Goal: Find specific page/section: Find specific page/section

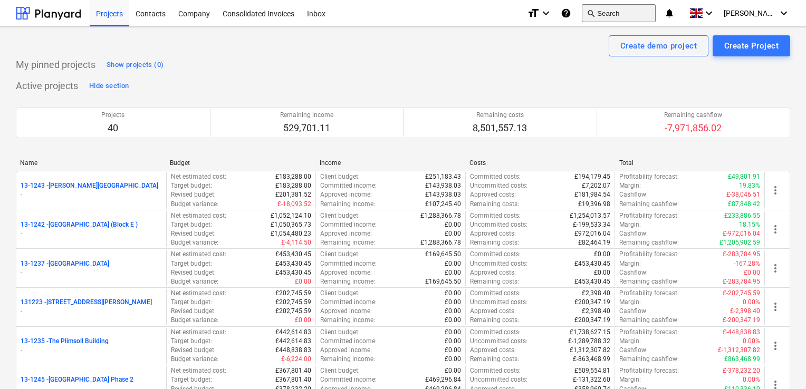
click at [630, 14] on button "search Search" at bounding box center [619, 13] width 74 height 18
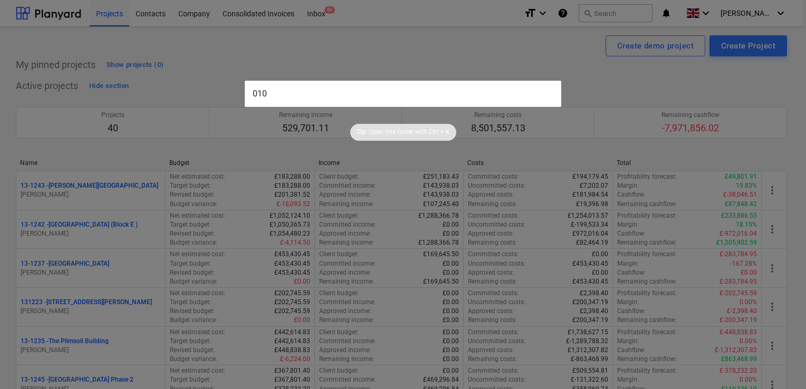
type input "010 b"
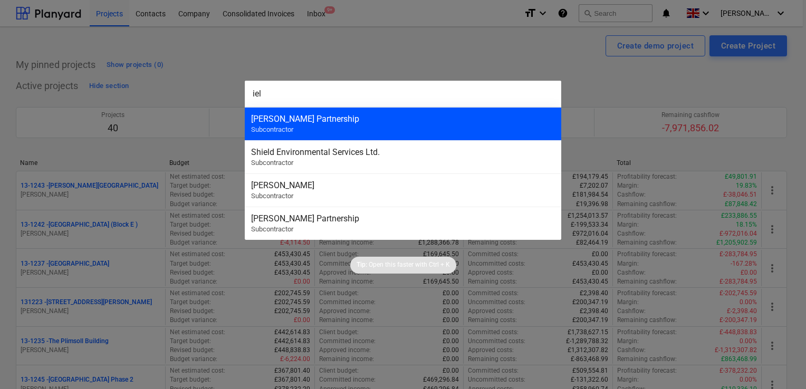
type input "iel"
click at [382, 123] on div "[PERSON_NAME] Partnership" at bounding box center [403, 119] width 304 height 10
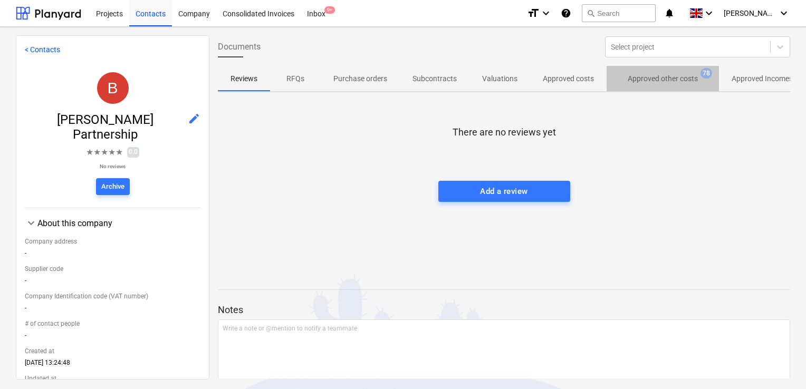
click at [681, 75] on p "Approved other costs" at bounding box center [663, 78] width 70 height 11
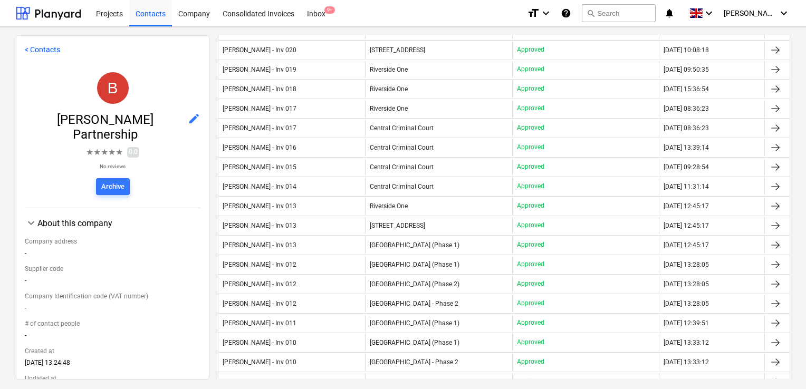
scroll to position [461, 0]
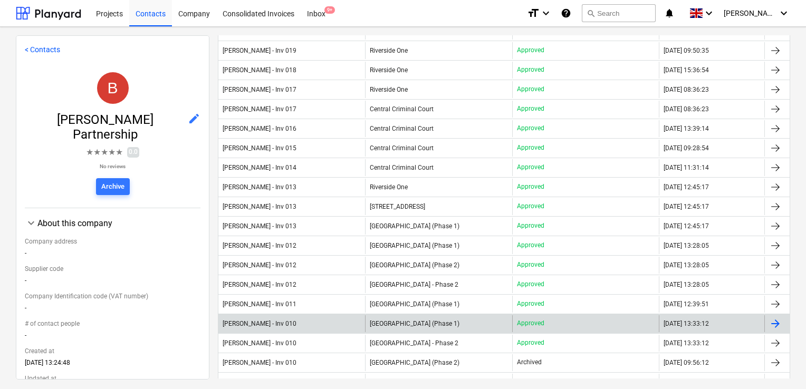
click at [416, 320] on span "[GEOGRAPHIC_DATA] (Phase 1)" at bounding box center [415, 323] width 90 height 7
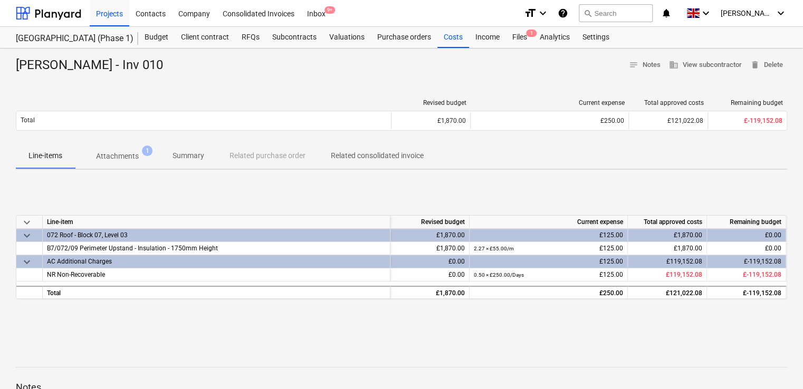
click at [130, 159] on p "Attachments" at bounding box center [117, 156] width 43 height 11
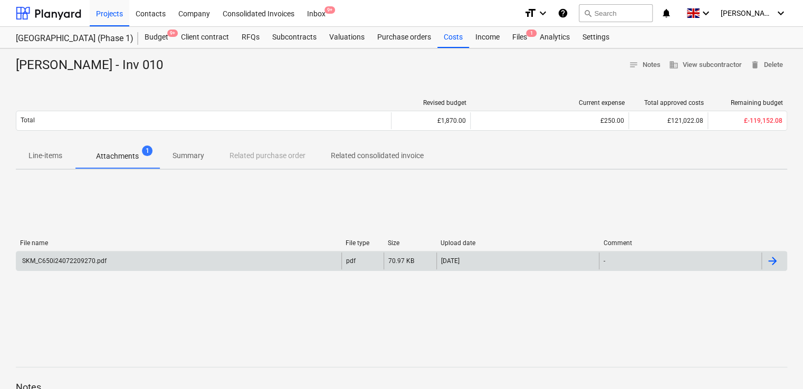
click at [78, 258] on div "SKM_C650i24072209270.pdf" at bounding box center [64, 260] width 86 height 7
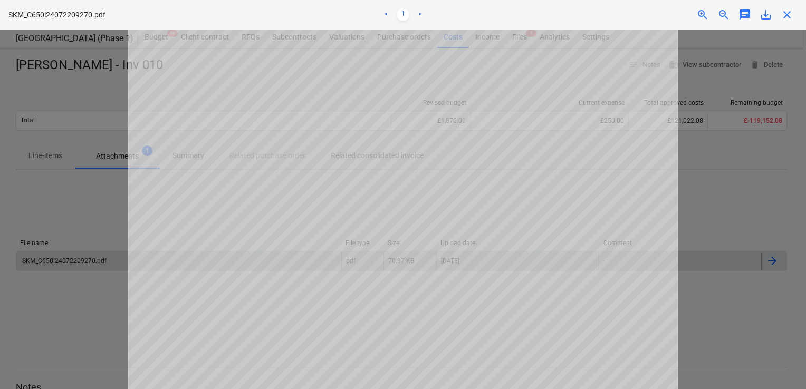
click at [725, 160] on div at bounding box center [403, 210] width 806 height 360
click at [783, 17] on span "close" at bounding box center [787, 14] width 13 height 13
